Goal: Task Accomplishment & Management: Use online tool/utility

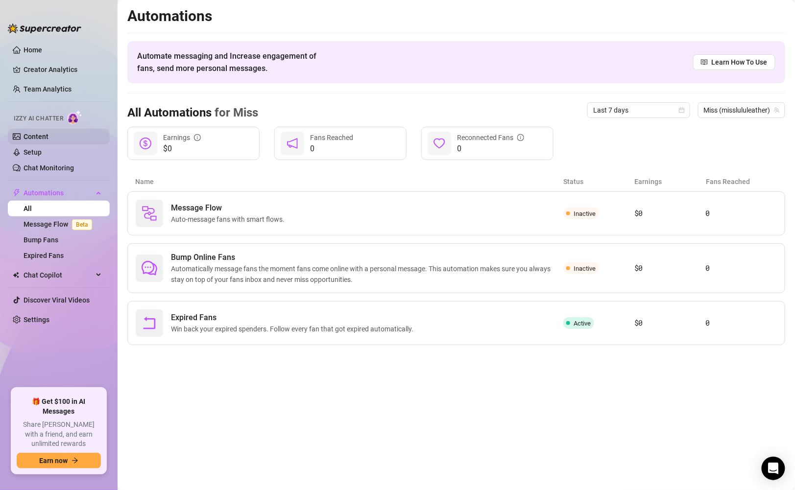
click at [31, 141] on link "Content" at bounding box center [36, 137] width 25 height 8
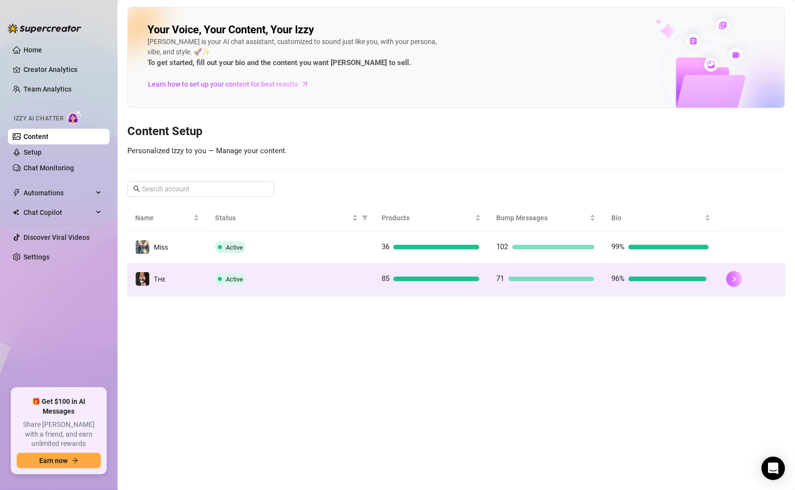
click at [733, 282] on button "button" at bounding box center [735, 279] width 16 height 16
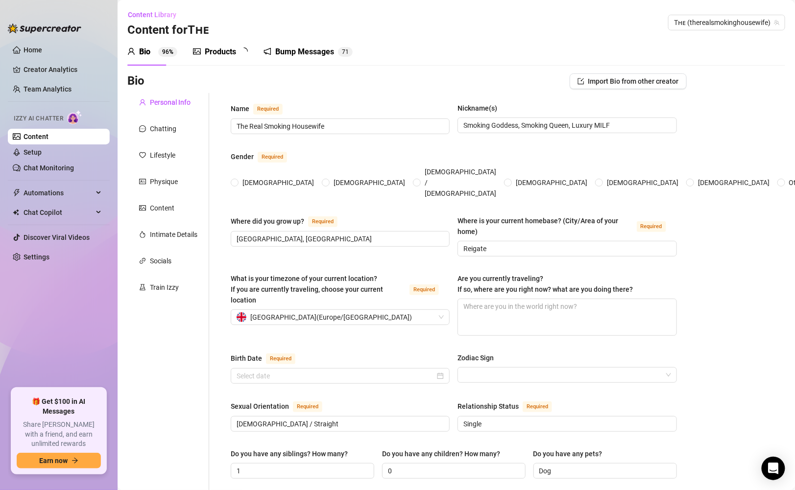
radio input "true"
type input "[DATE]"
click at [222, 49] on div "Products" at bounding box center [220, 52] width 31 height 12
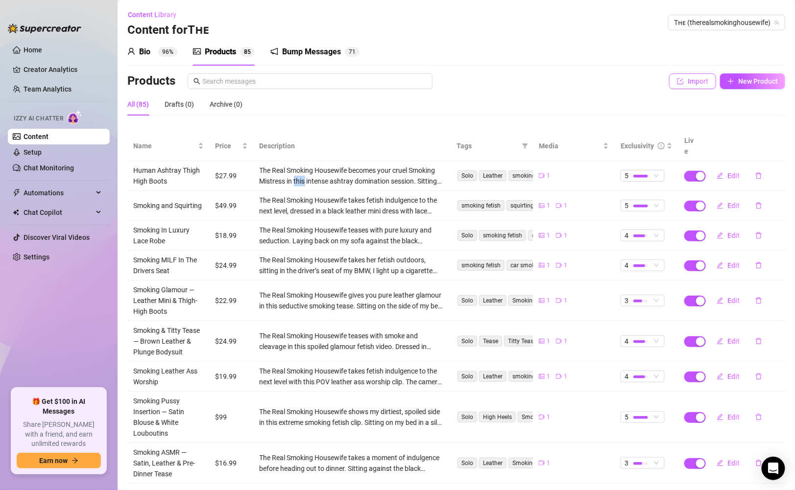
click at [689, 85] on span "Import" at bounding box center [698, 81] width 21 height 8
type textarea "Type your message here..."
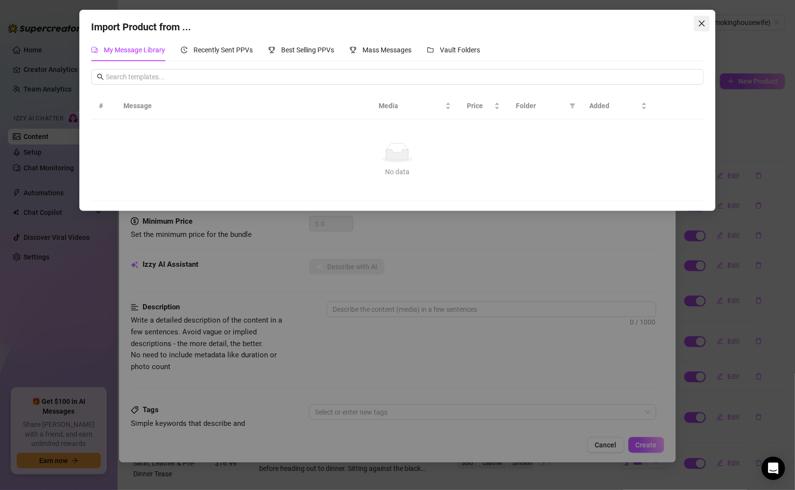
click at [697, 20] on span "Close" at bounding box center [702, 24] width 16 height 8
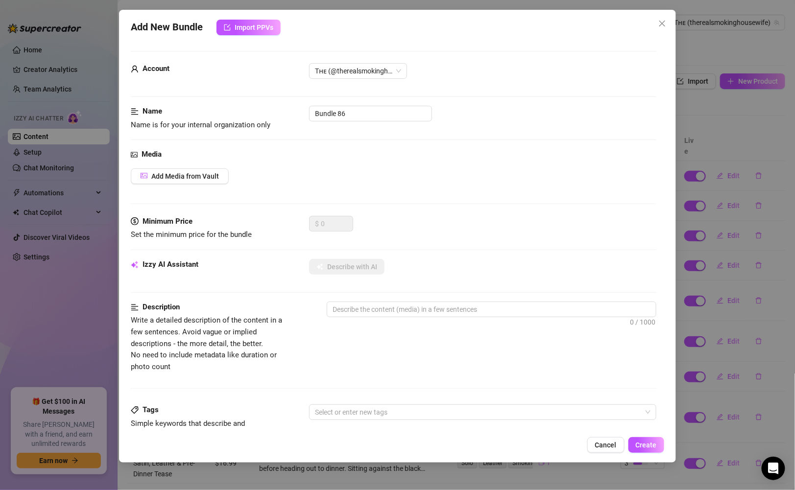
click at [682, 45] on div "Add New Bundle Import PPVs Account Tʜᴇ (@therealsmokinghousewife) Name Name is …" at bounding box center [397, 245] width 795 height 490
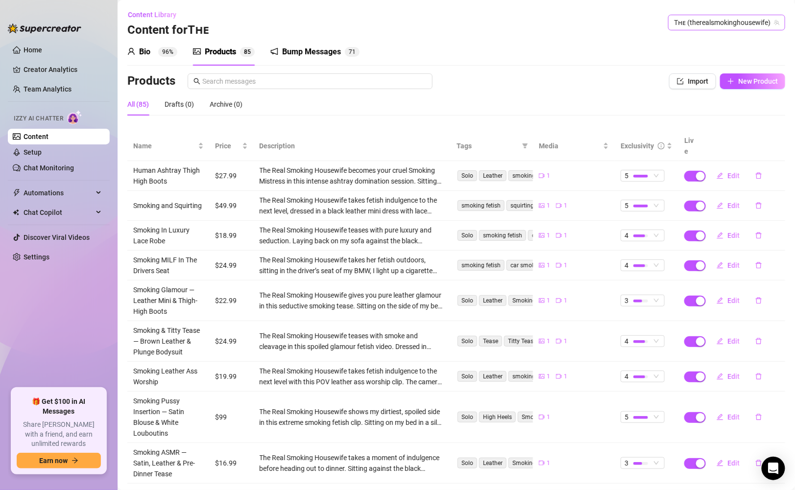
click at [685, 24] on span "Tʜᴇ (therealsmokinghousewife)" at bounding box center [726, 22] width 105 height 15
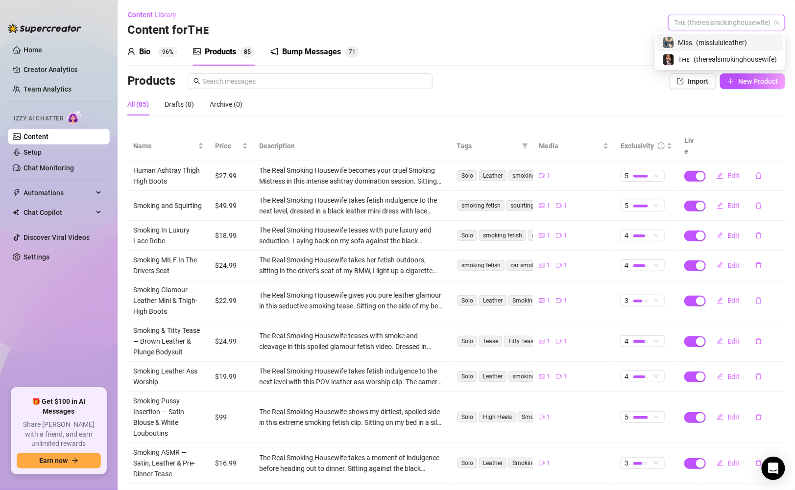
click at [682, 44] on span "Miss" at bounding box center [686, 42] width 14 height 11
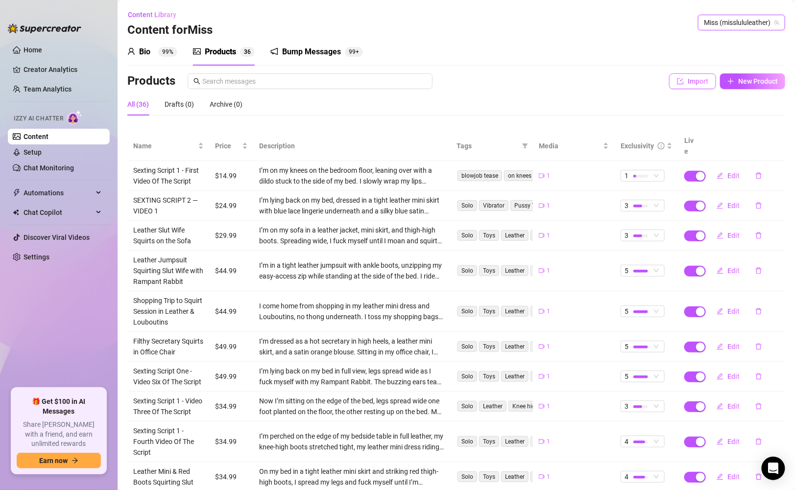
click at [681, 82] on icon "import" at bounding box center [680, 81] width 7 height 7
type textarea "Type your message here..."
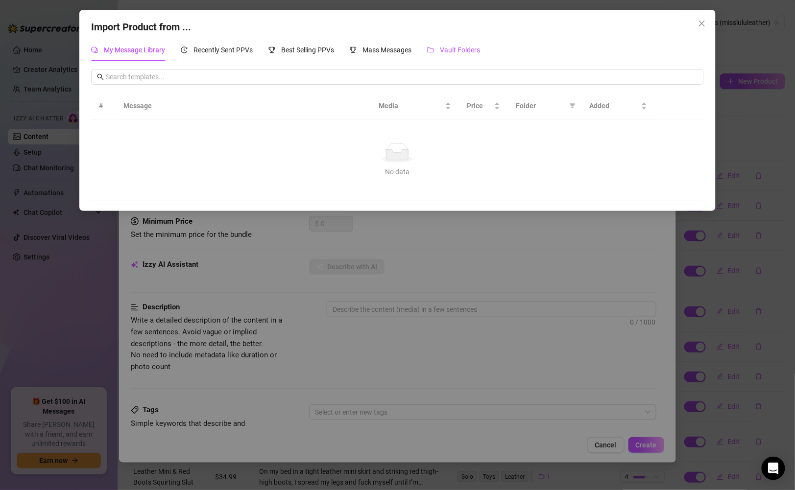
click at [462, 50] on span "Vault Folders" at bounding box center [460, 50] width 40 height 8
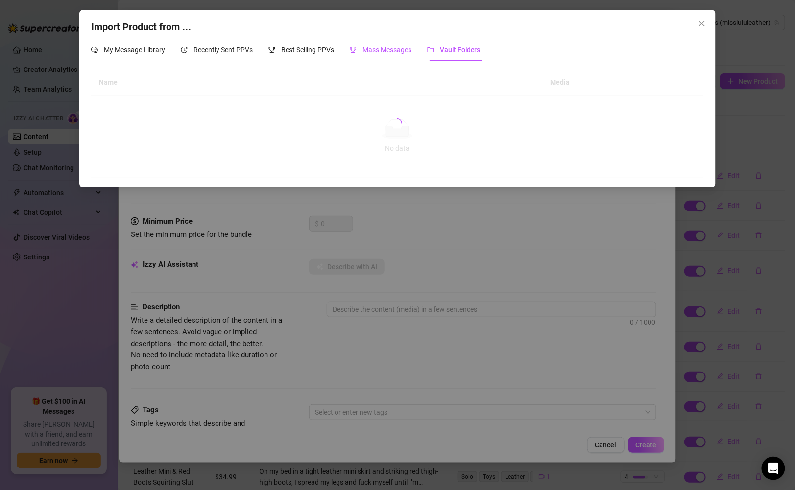
click at [388, 47] on span "Mass Messages" at bounding box center [387, 50] width 49 height 8
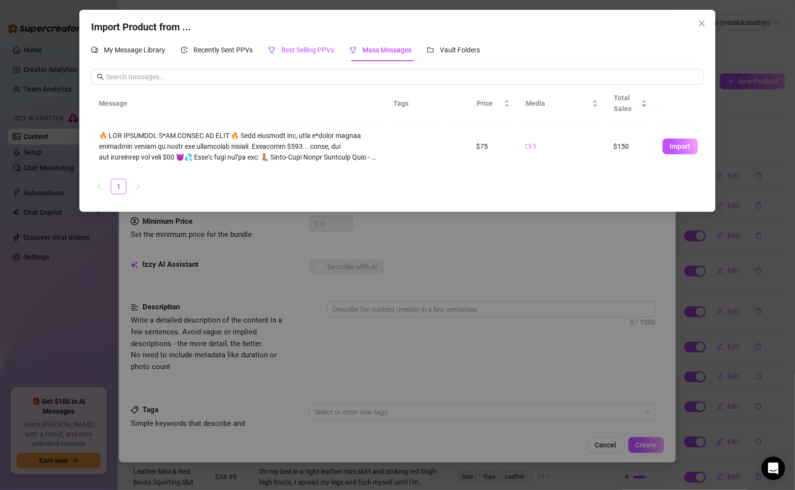
click at [315, 51] on span "Best Selling PPVs" at bounding box center [307, 50] width 53 height 8
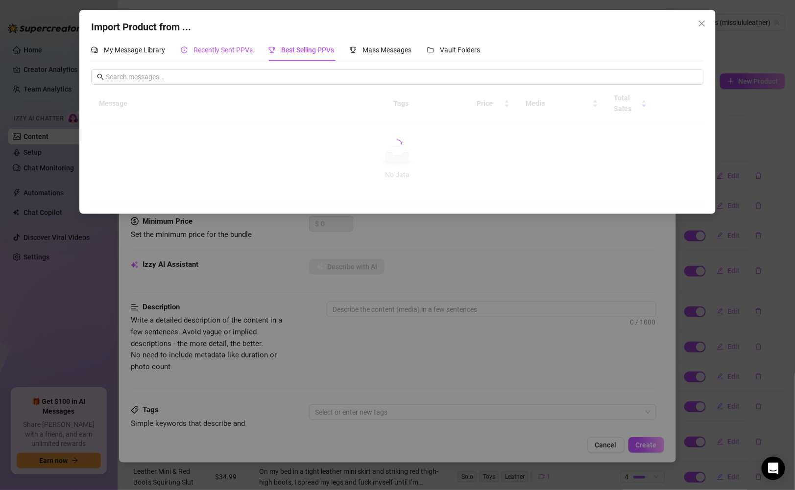
click at [226, 50] on span "Recently Sent PPVs" at bounding box center [223, 50] width 59 height 8
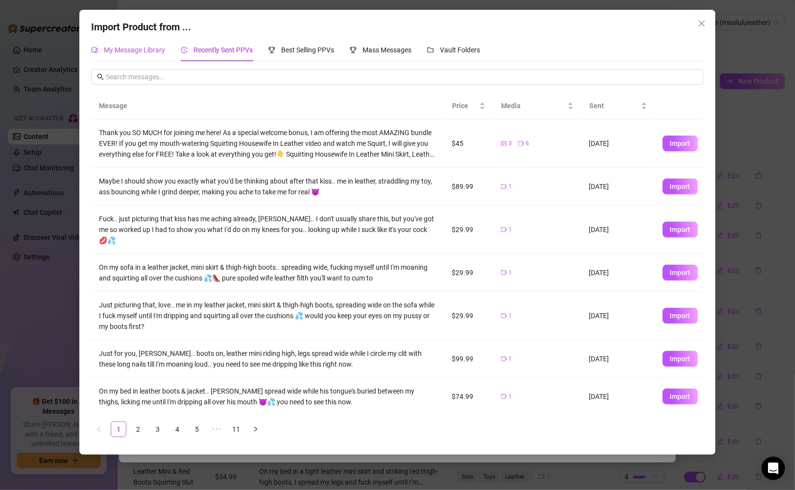
click at [125, 46] on span "My Message Library" at bounding box center [134, 50] width 61 height 8
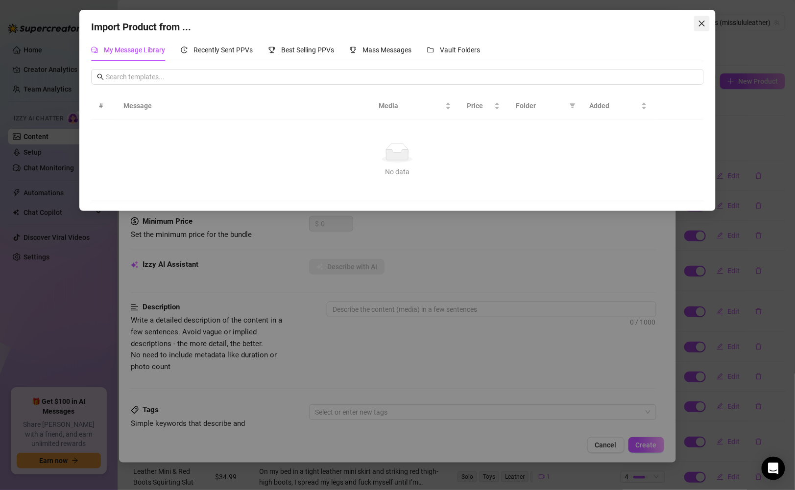
click at [703, 21] on icon "close" at bounding box center [702, 24] width 8 height 8
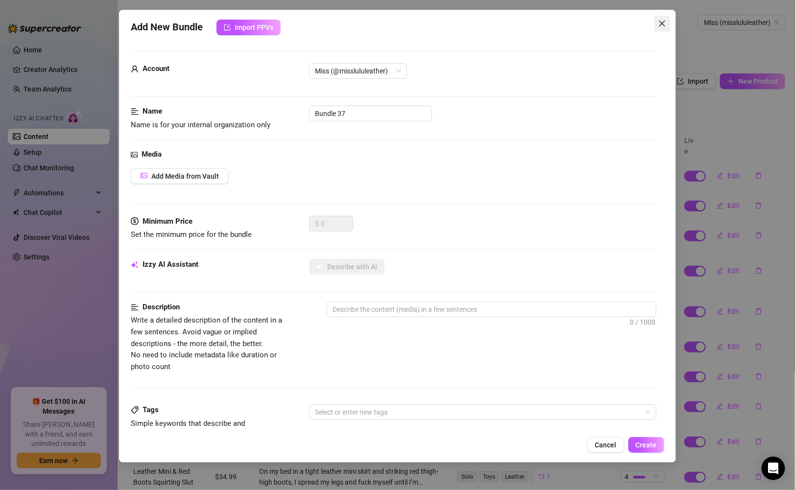
click at [658, 24] on span "Close" at bounding box center [663, 24] width 16 height 8
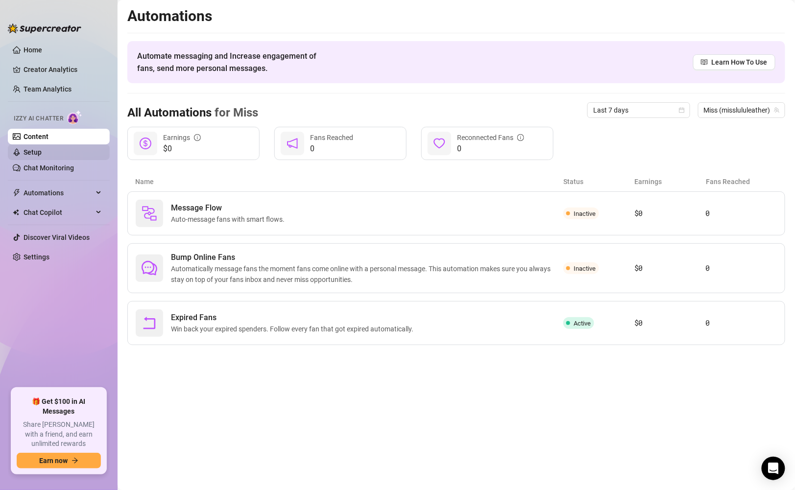
click at [35, 148] on link "Setup" at bounding box center [33, 152] width 18 height 8
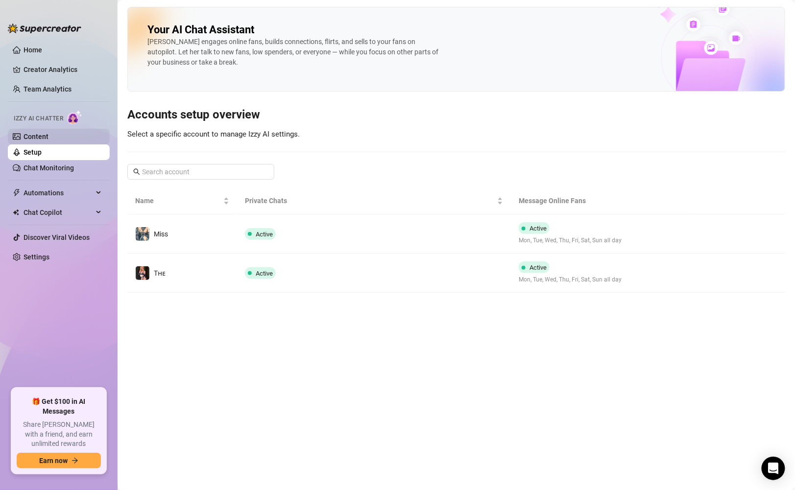
click at [49, 139] on link "Content" at bounding box center [36, 137] width 25 height 8
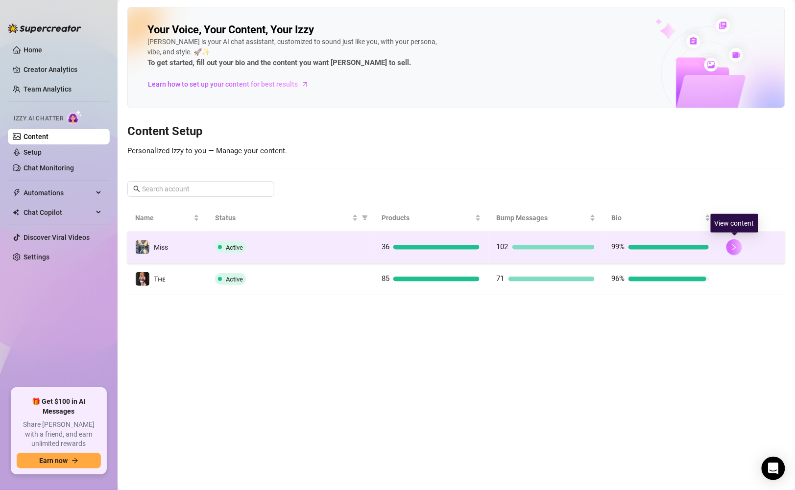
click at [728, 247] on button "button" at bounding box center [735, 248] width 16 height 16
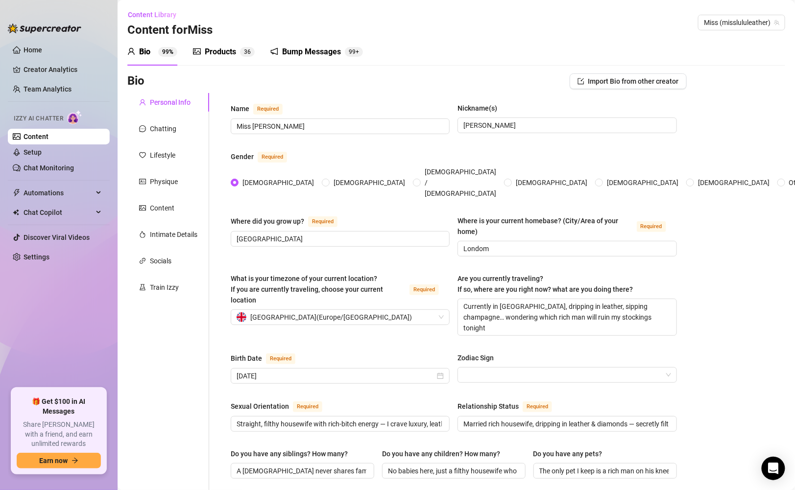
click at [227, 48] on div "Products" at bounding box center [220, 52] width 31 height 12
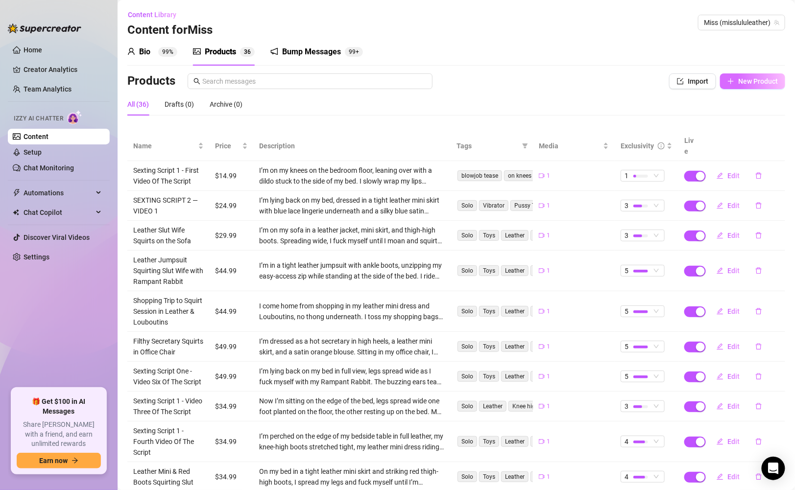
click at [728, 80] on icon "plus" at bounding box center [731, 81] width 7 height 7
type textarea "Type your message here..."
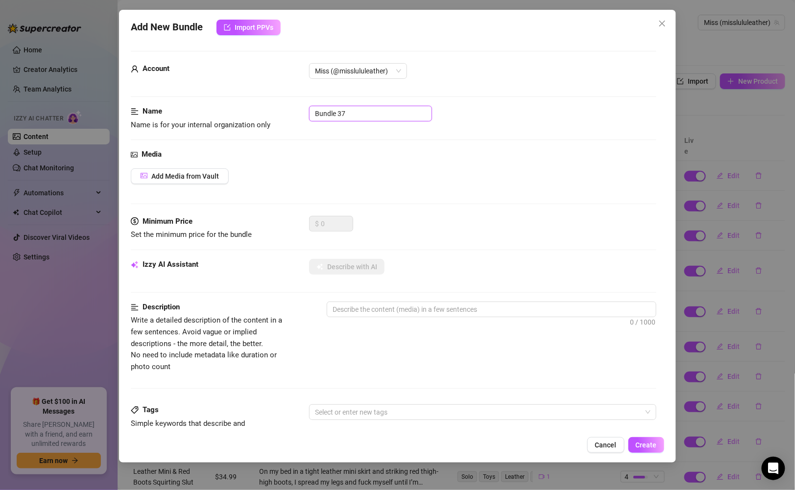
drag, startPoint x: 347, startPoint y: 111, endPoint x: 291, endPoint y: 103, distance: 56.8
click at [291, 103] on form "Account Miss (@misslululeather) Name Name is for your internal organization onl…" at bounding box center [393, 399] width 525 height 697
click at [166, 174] on span "Add Media from Vault" at bounding box center [185, 176] width 68 height 8
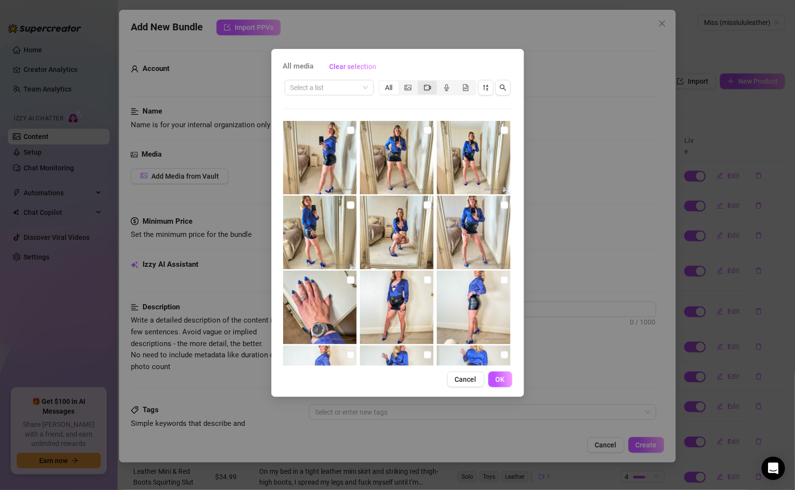
click at [431, 89] on icon "video-camera" at bounding box center [427, 87] width 7 height 7
click at [420, 82] on input "segmented control" at bounding box center [420, 82] width 0 height 0
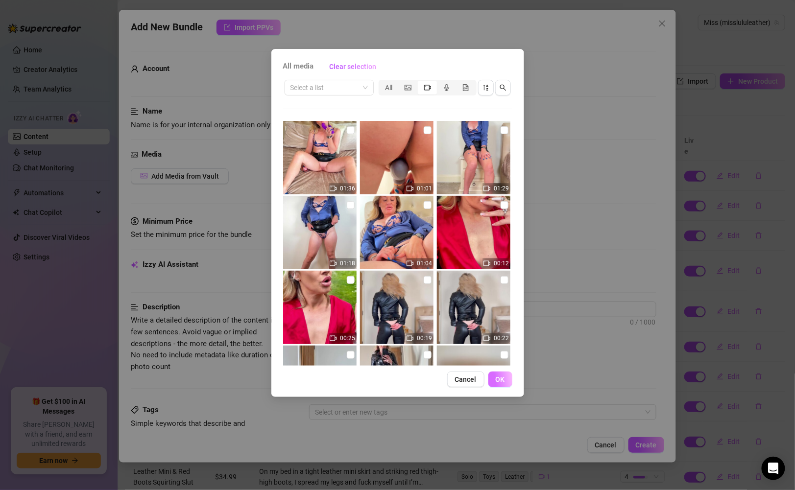
click at [499, 380] on span "OK" at bounding box center [500, 380] width 9 height 8
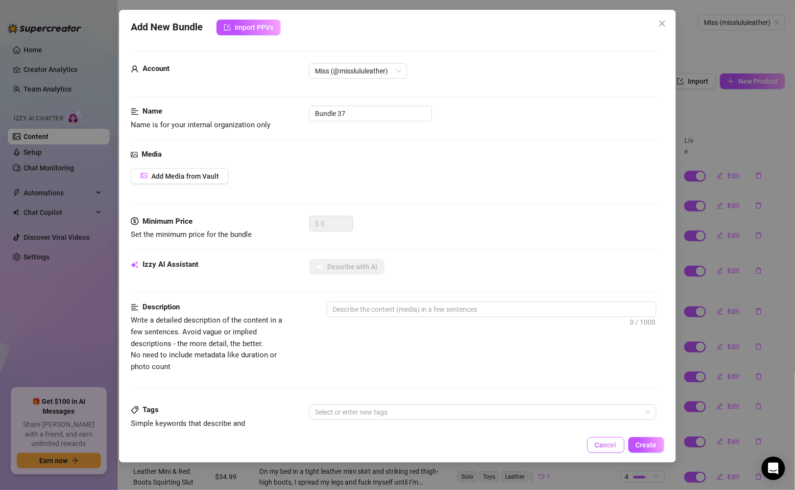
click at [602, 446] on span "Cancel" at bounding box center [606, 445] width 22 height 8
